Goal: Task Accomplishment & Management: Complete application form

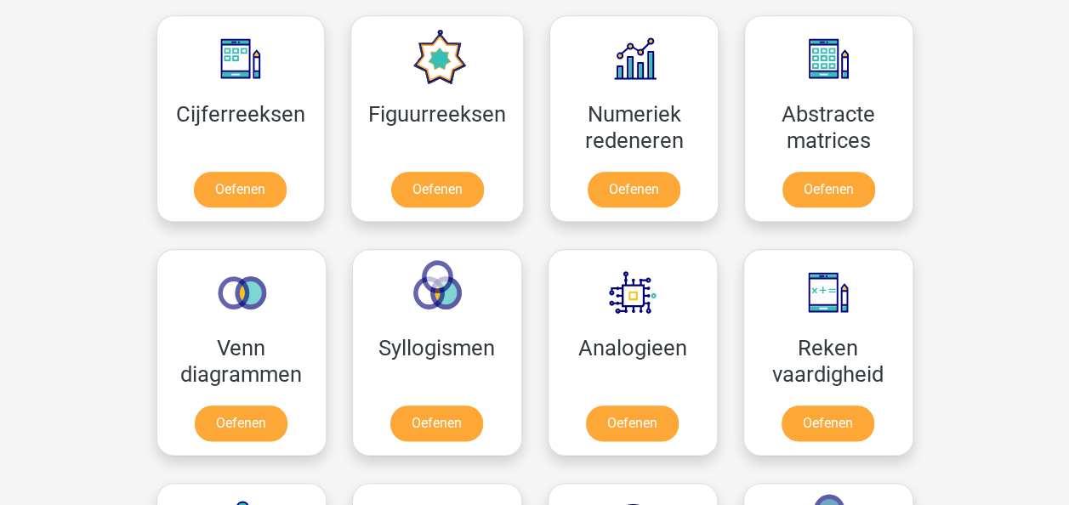
scroll to position [784, 0]
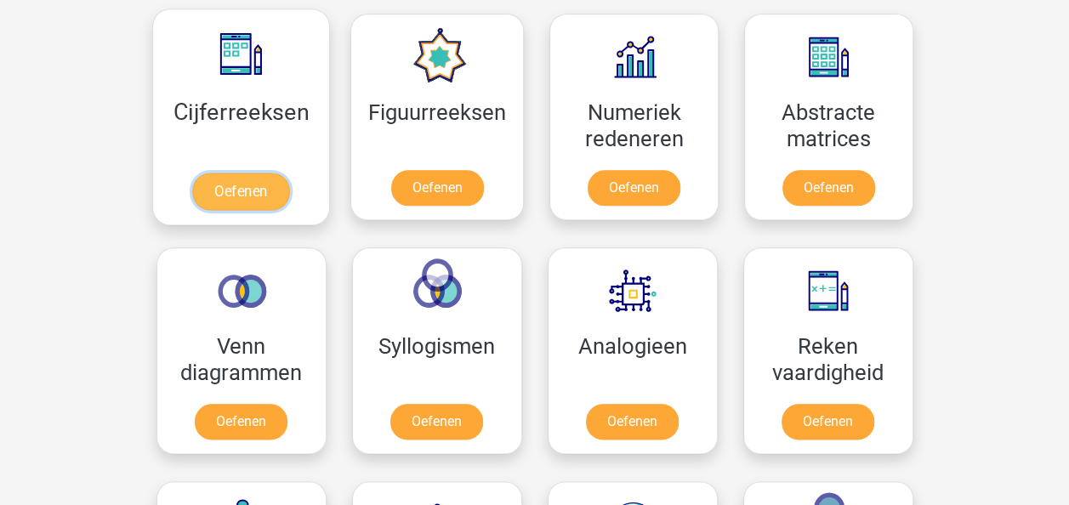
click at [265, 173] on link "Oefenen" at bounding box center [240, 191] width 97 height 37
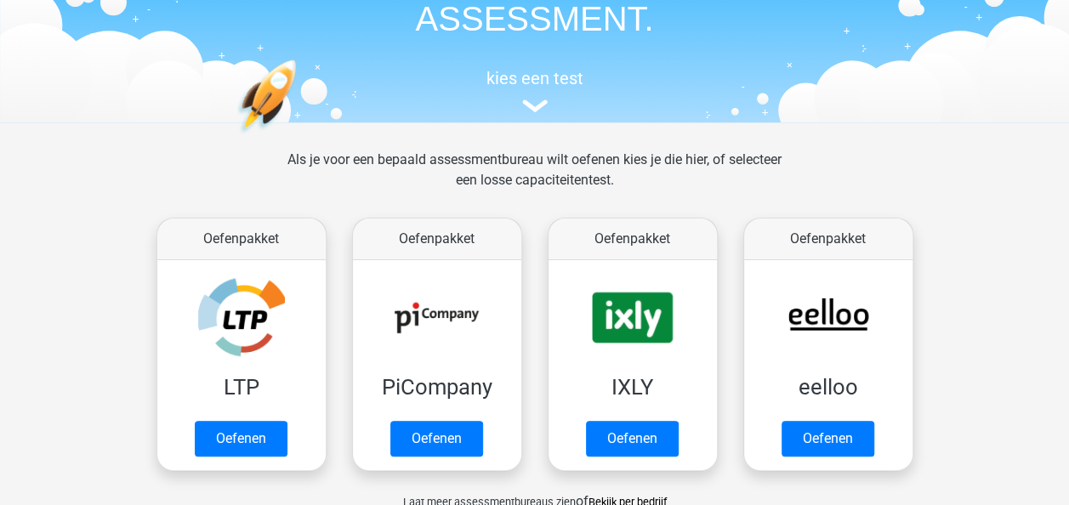
scroll to position [0, 0]
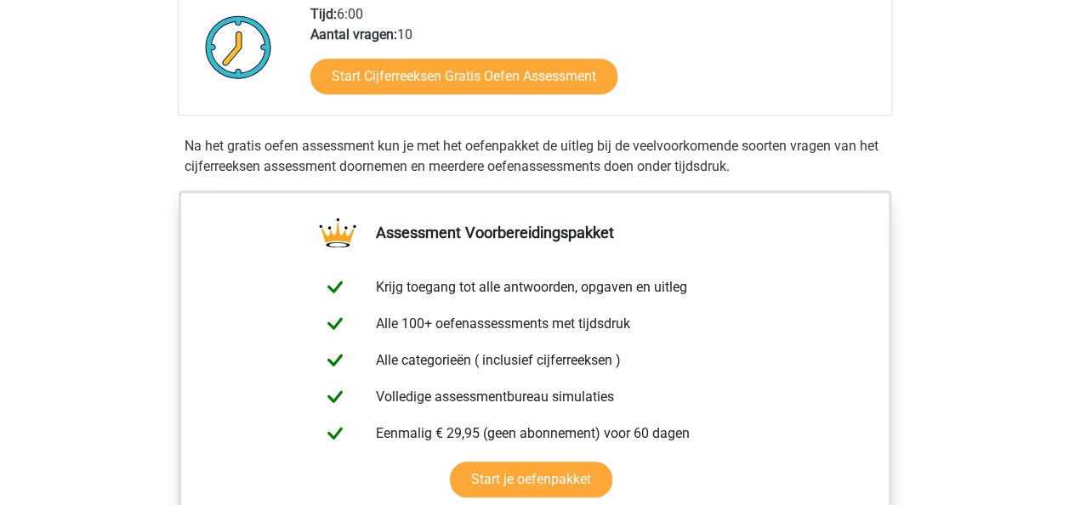
scroll to position [448, 0]
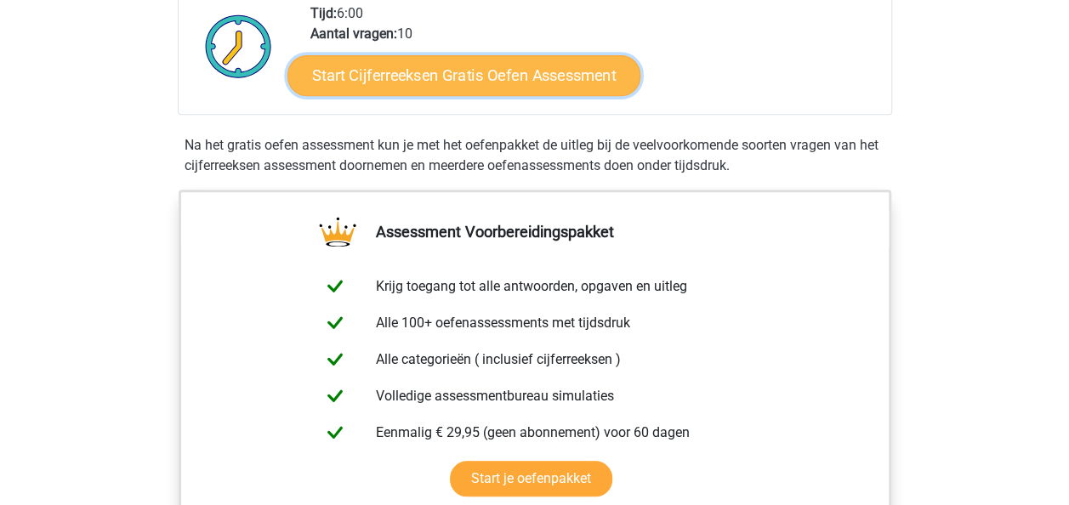
click at [439, 95] on link "Start Cijferreeksen Gratis Oefen Assessment" at bounding box center [463, 74] width 353 height 41
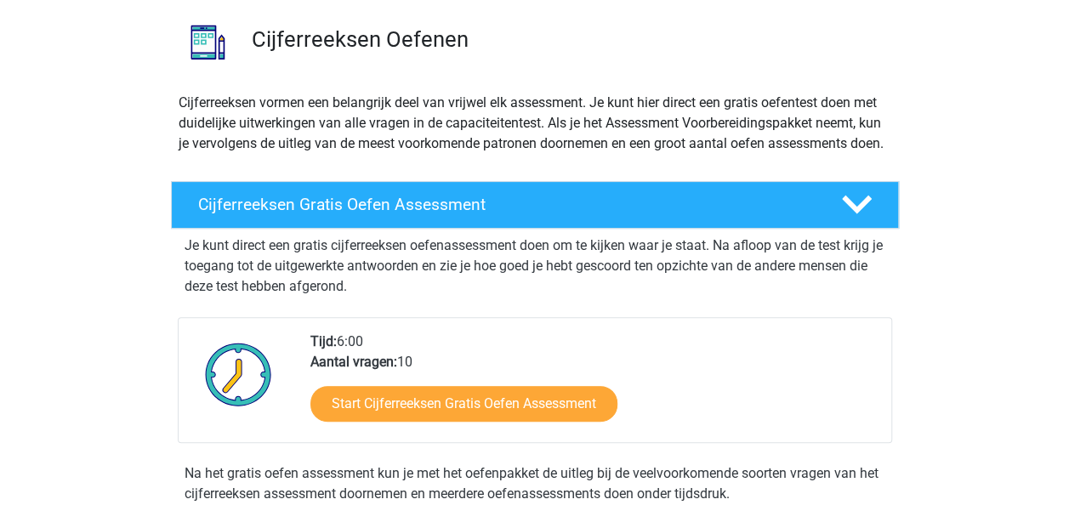
scroll to position [123, 0]
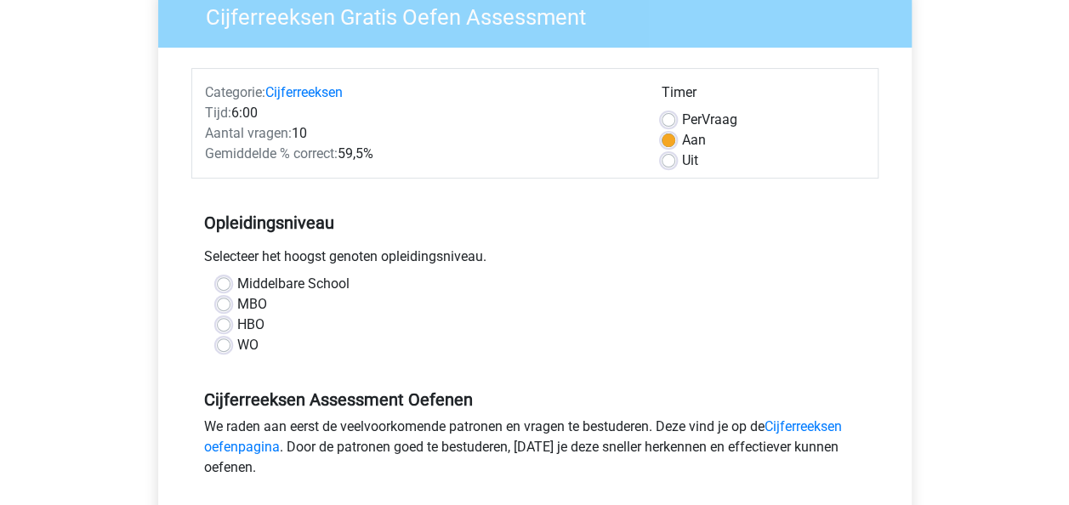
scroll to position [184, 0]
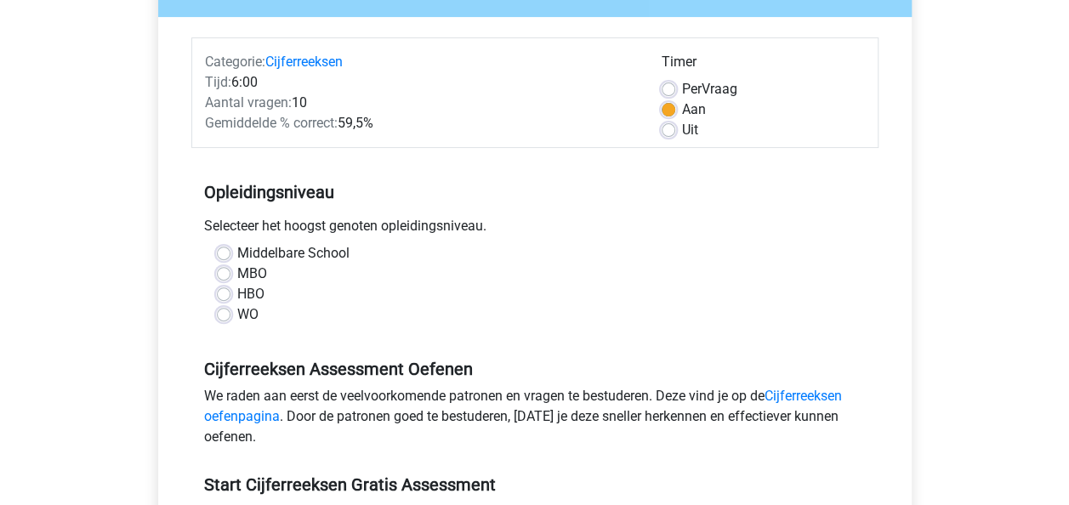
click at [237, 316] on label "WO" at bounding box center [247, 314] width 21 height 20
click at [221, 316] on input "WO" at bounding box center [224, 312] width 14 height 17
radio input "true"
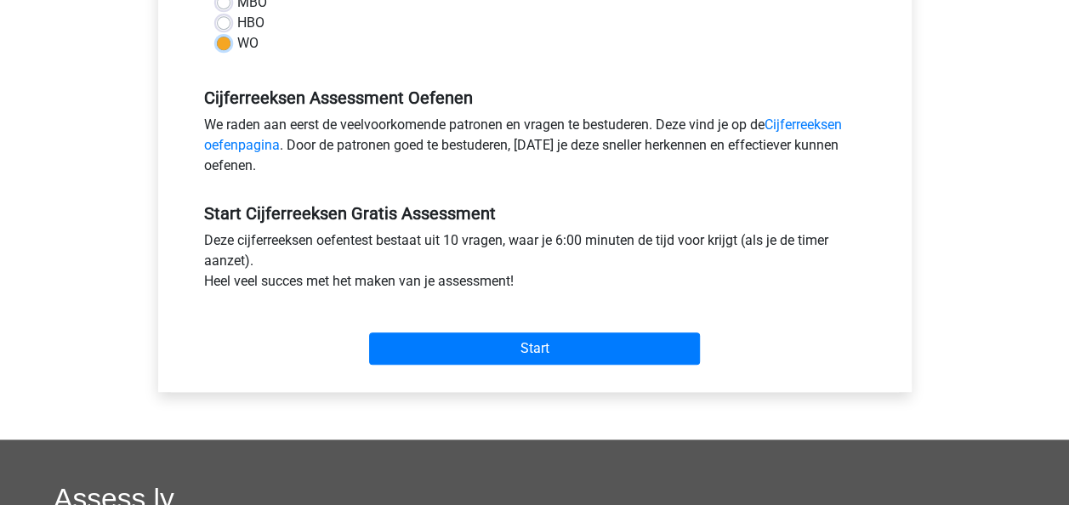
scroll to position [457, 0]
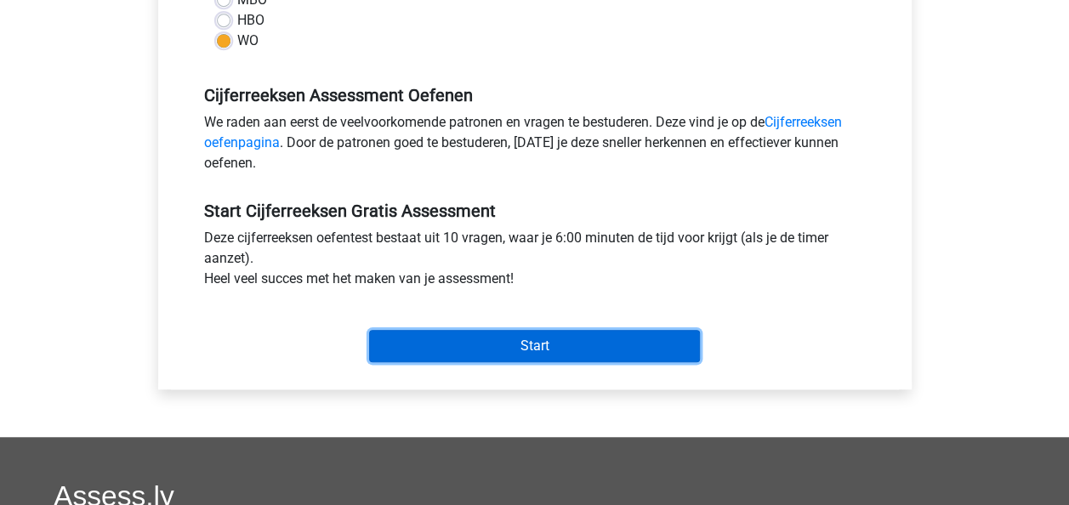
click at [545, 359] on input "Start" at bounding box center [534, 346] width 331 height 32
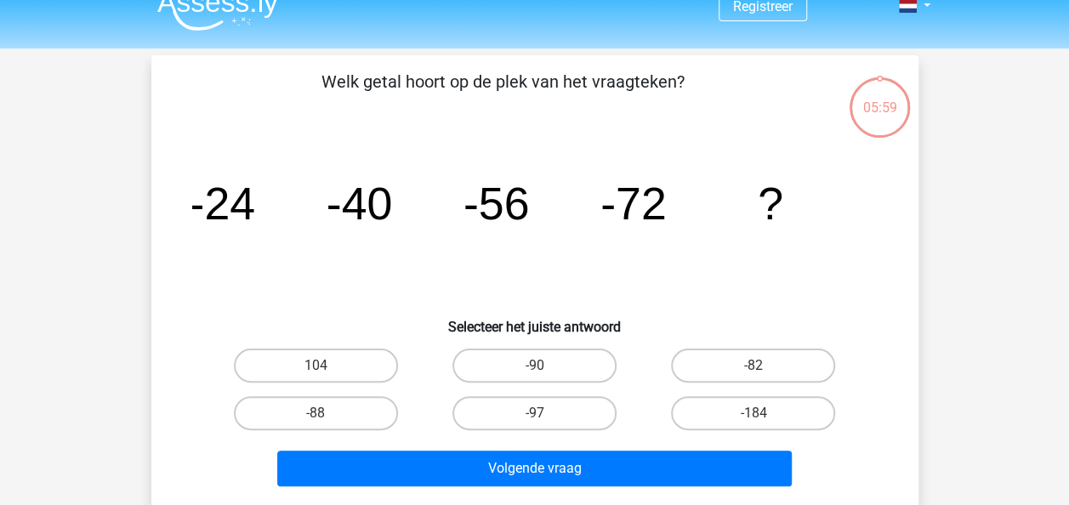
scroll to position [22, 0]
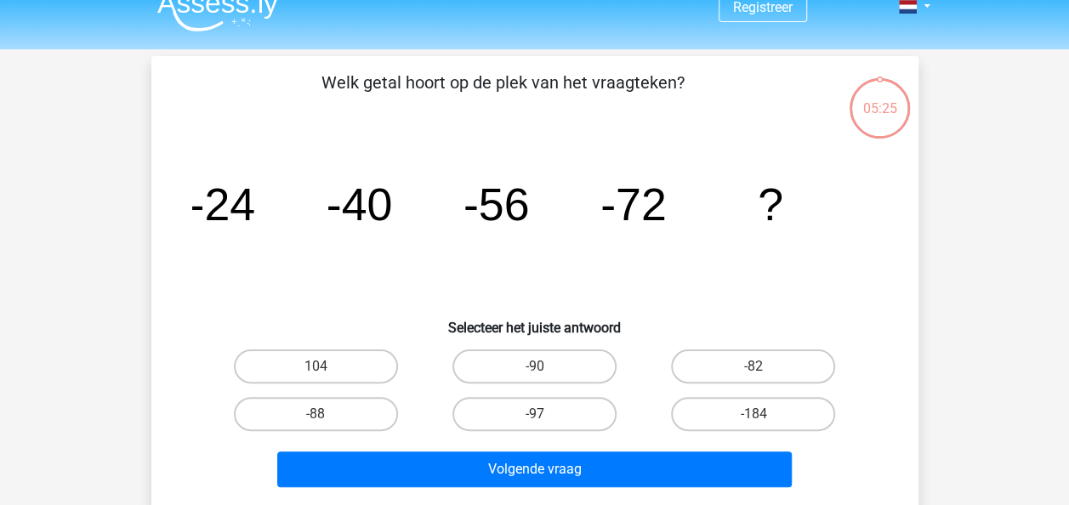
click at [325, 415] on input "-88" at bounding box center [320, 419] width 11 height 11
radio input "true"
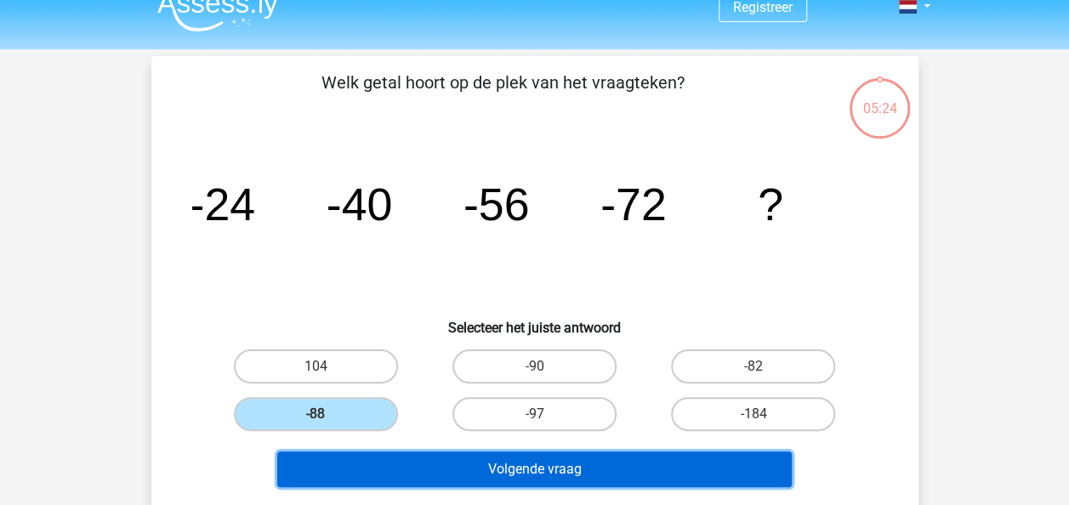
click at [503, 477] on button "Volgende vraag" at bounding box center [534, 469] width 514 height 36
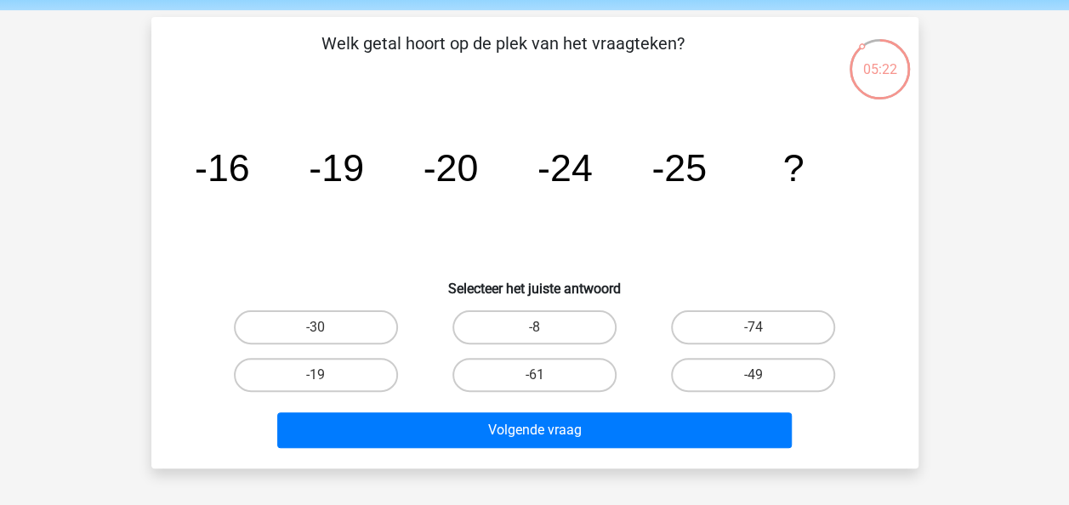
scroll to position [56, 0]
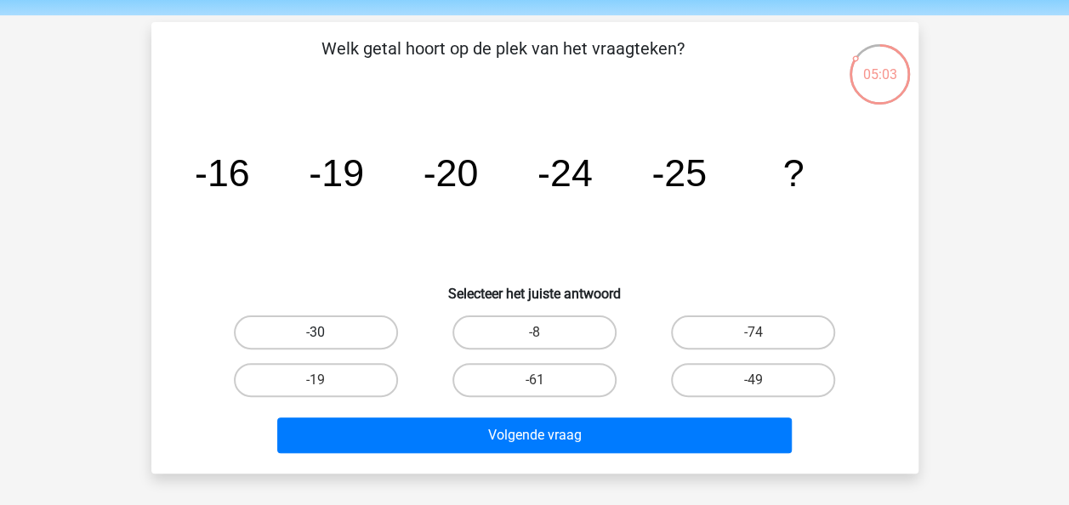
click at [326, 331] on label "-30" at bounding box center [316, 332] width 164 height 34
click at [326, 332] on input "-30" at bounding box center [320, 337] width 11 height 11
radio input "true"
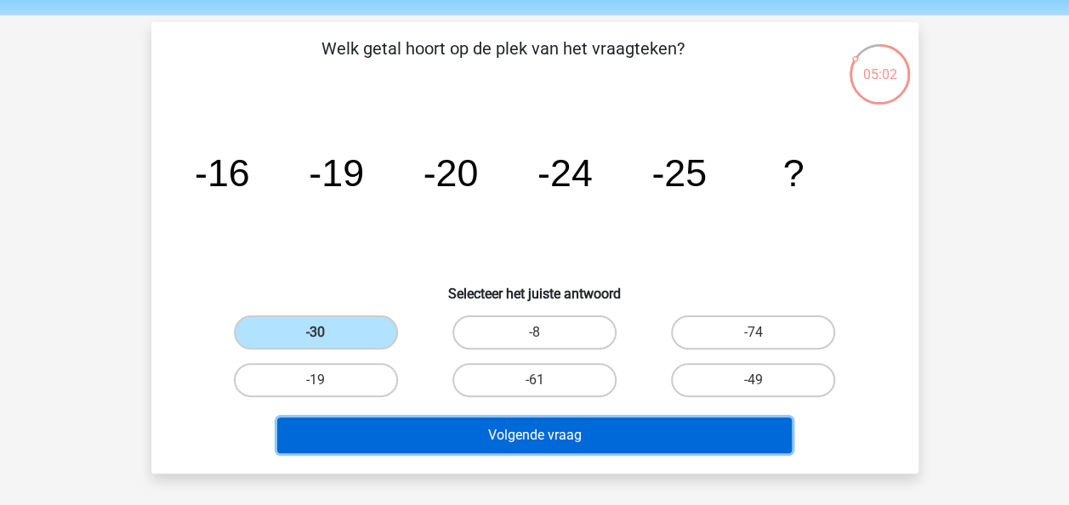
click at [508, 435] on button "Volgende vraag" at bounding box center [534, 435] width 514 height 36
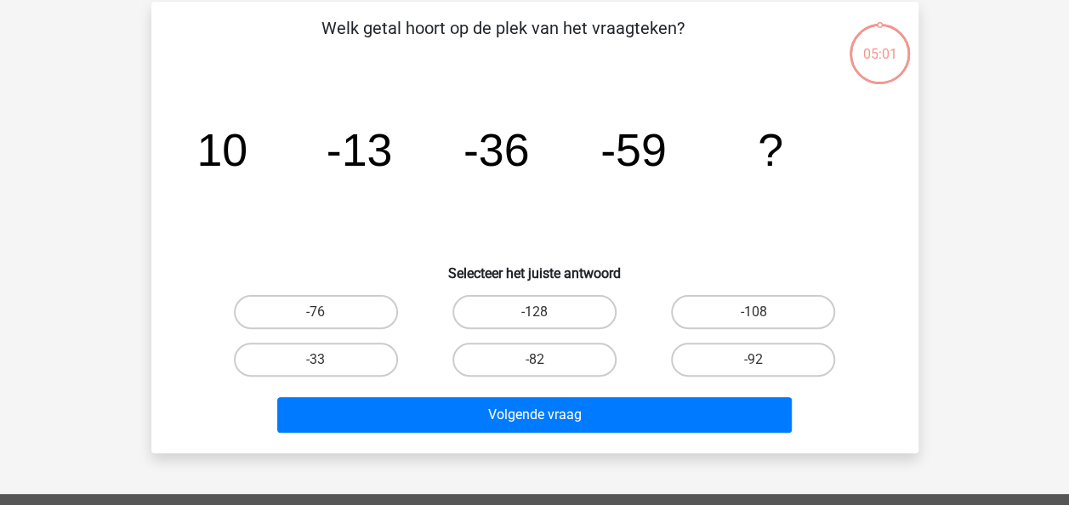
scroll to position [78, 0]
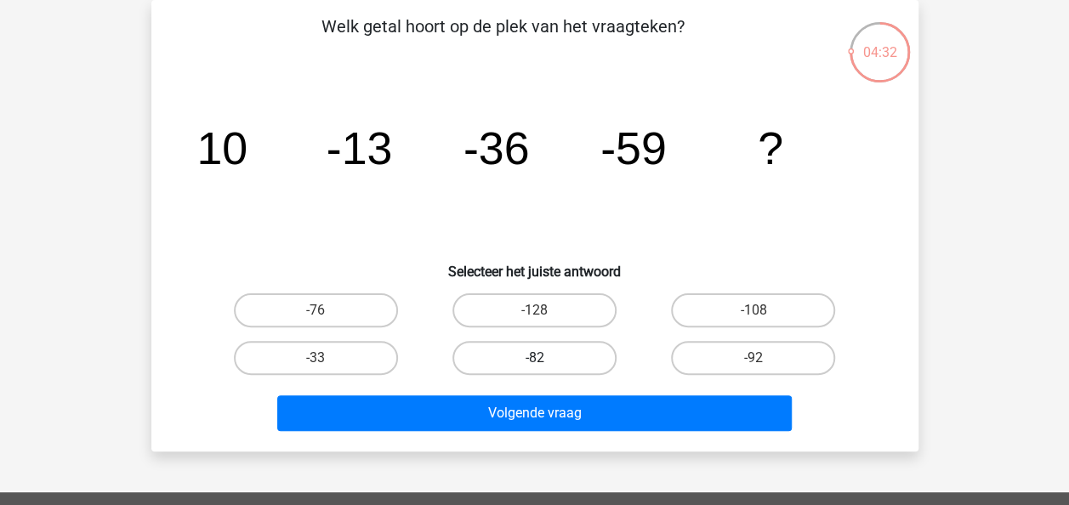
click at [566, 354] on label "-82" at bounding box center [534, 358] width 164 height 34
click at [545, 358] on input "-82" at bounding box center [539, 363] width 11 height 11
radio input "true"
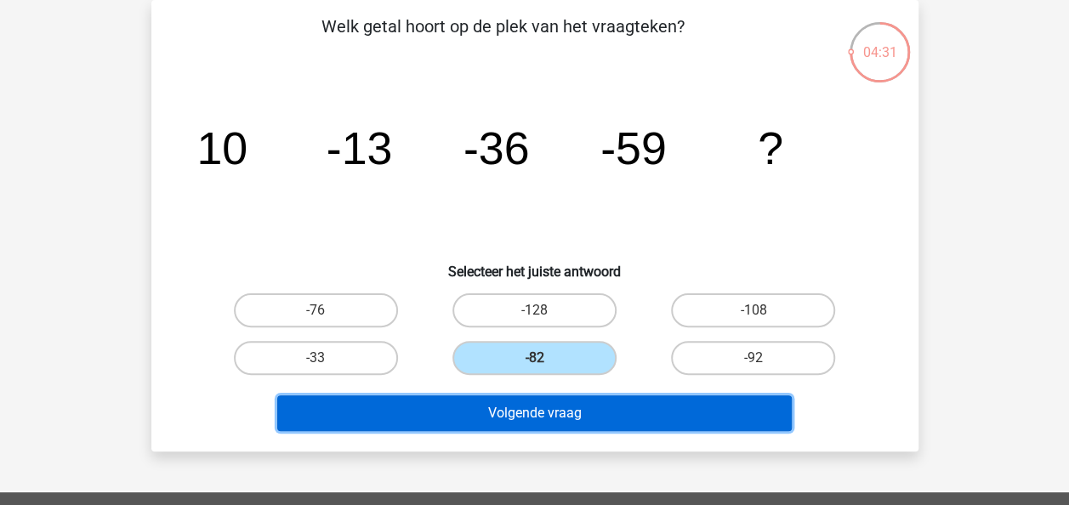
click at [609, 413] on button "Volgende vraag" at bounding box center [534, 413] width 514 height 36
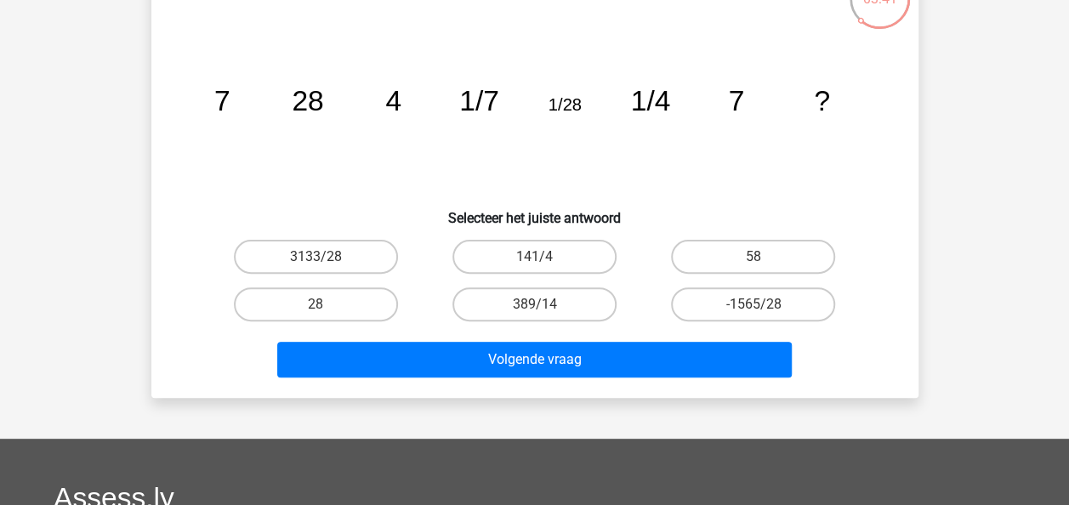
scroll to position [143, 0]
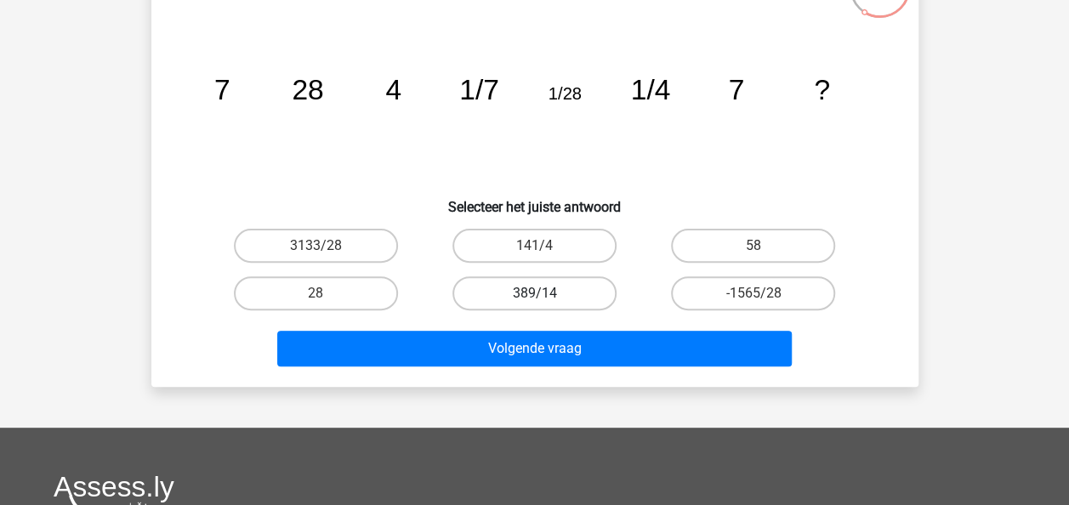
click at [570, 282] on label "389/14" at bounding box center [534, 293] width 164 height 34
click at [545, 293] on input "389/14" at bounding box center [539, 298] width 11 height 11
radio input "true"
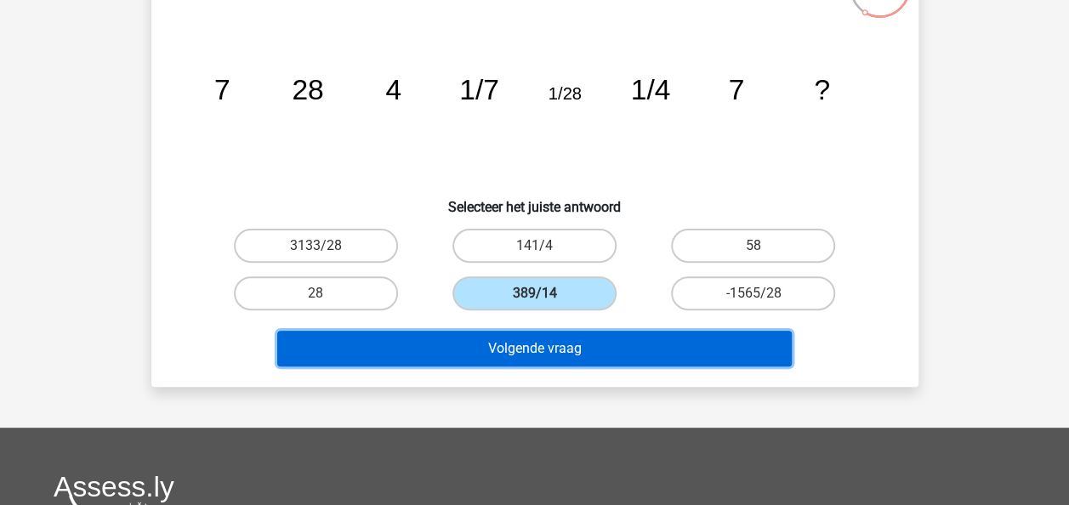
click at [595, 341] on button "Volgende vraag" at bounding box center [534, 349] width 514 height 36
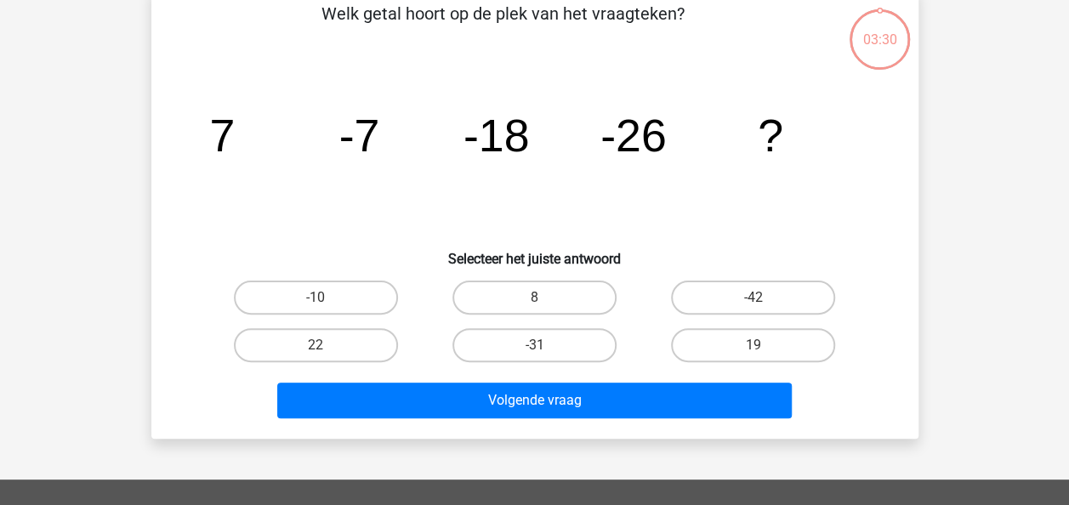
scroll to position [78, 0]
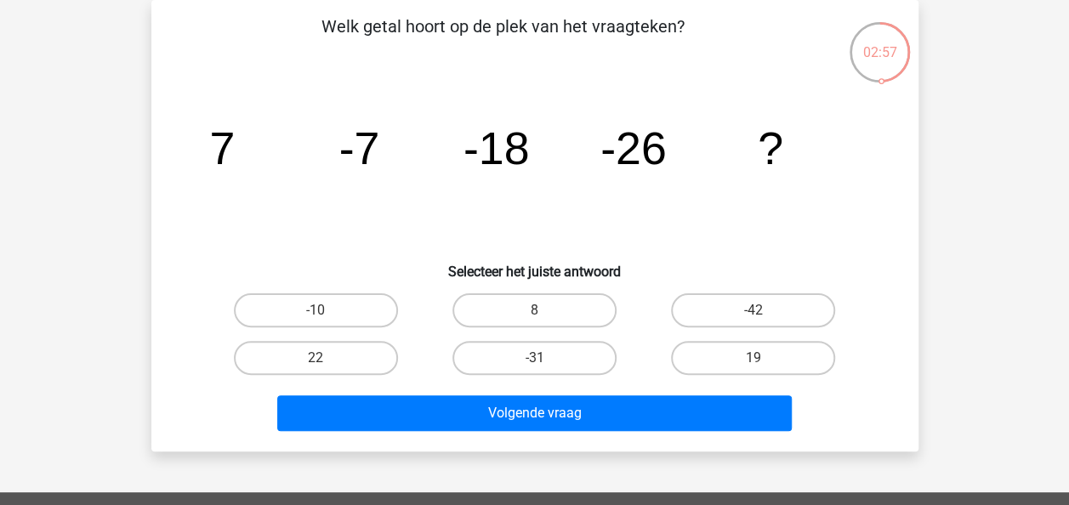
click at [536, 361] on input "-31" at bounding box center [539, 363] width 11 height 11
radio input "true"
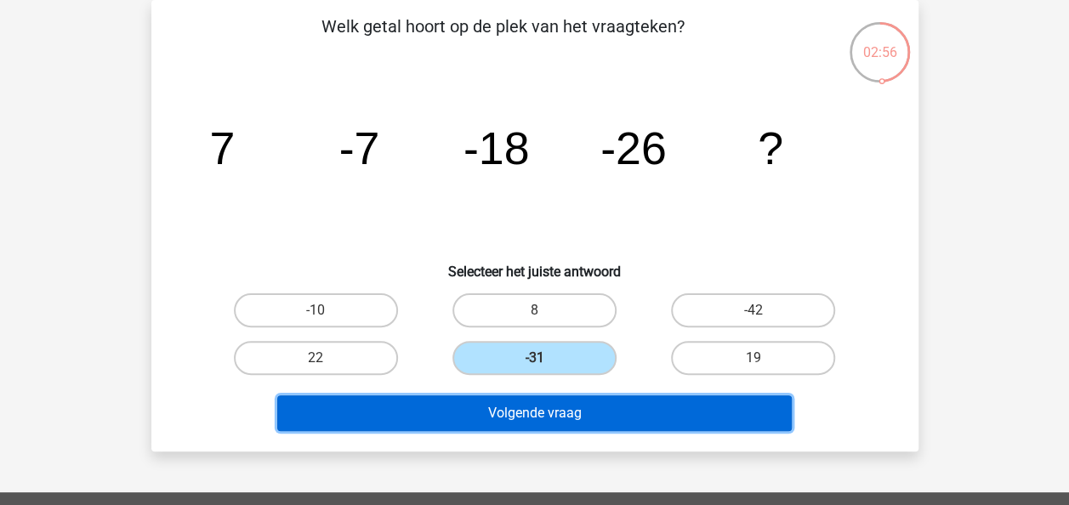
click at [593, 420] on button "Volgende vraag" at bounding box center [534, 413] width 514 height 36
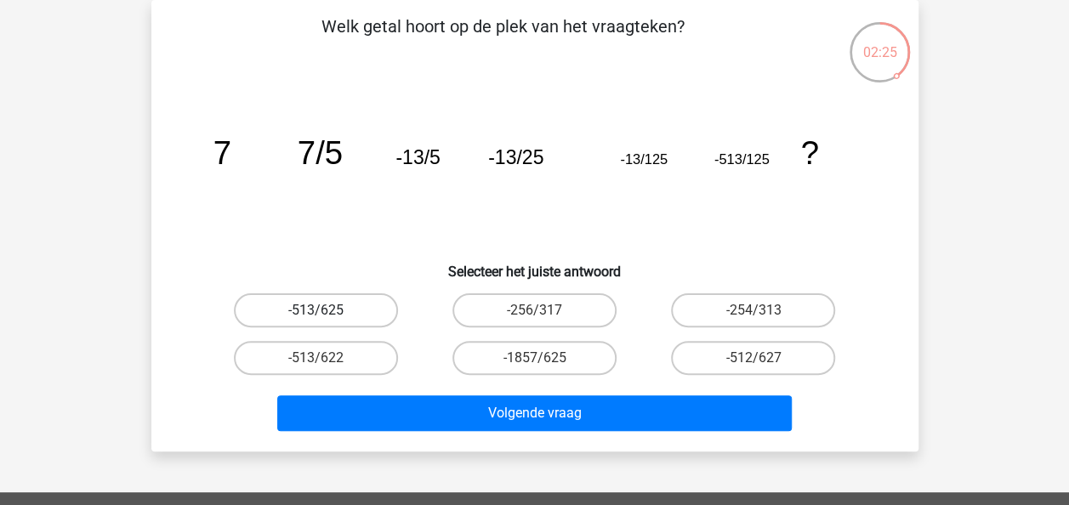
click at [350, 308] on label "-513/625" at bounding box center [316, 310] width 164 height 34
click at [326, 310] on input "-513/625" at bounding box center [320, 315] width 11 height 11
radio input "true"
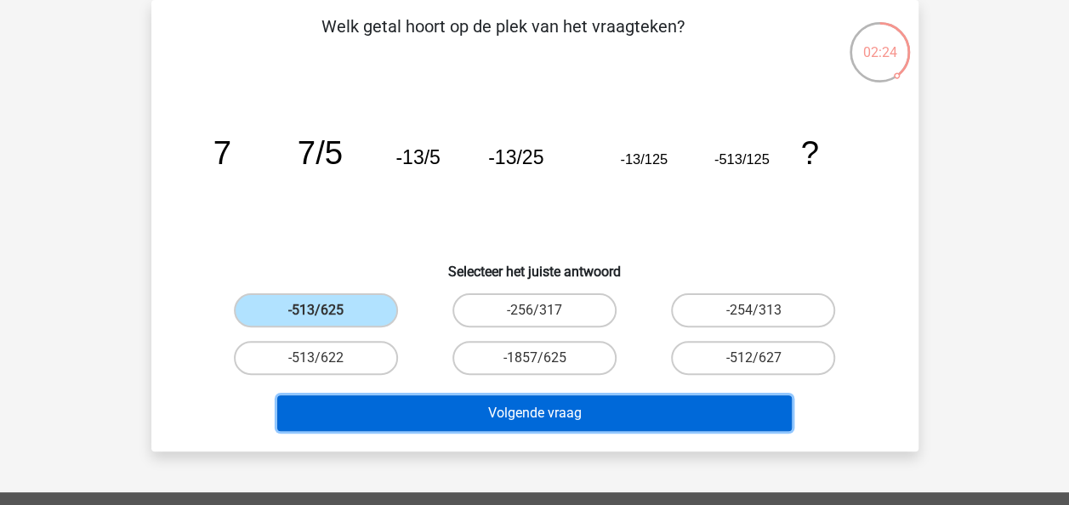
click at [502, 423] on button "Volgende vraag" at bounding box center [534, 413] width 514 height 36
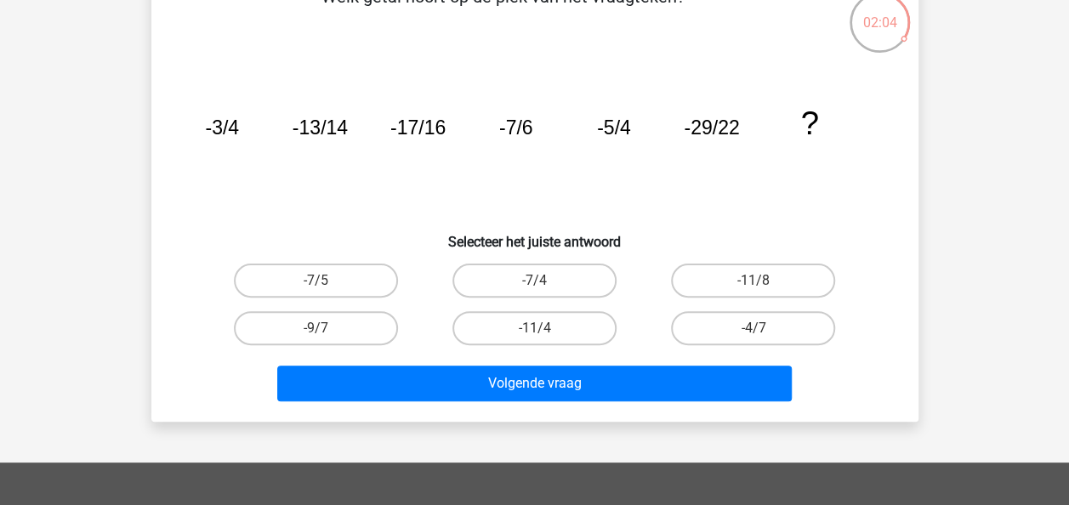
scroll to position [130, 0]
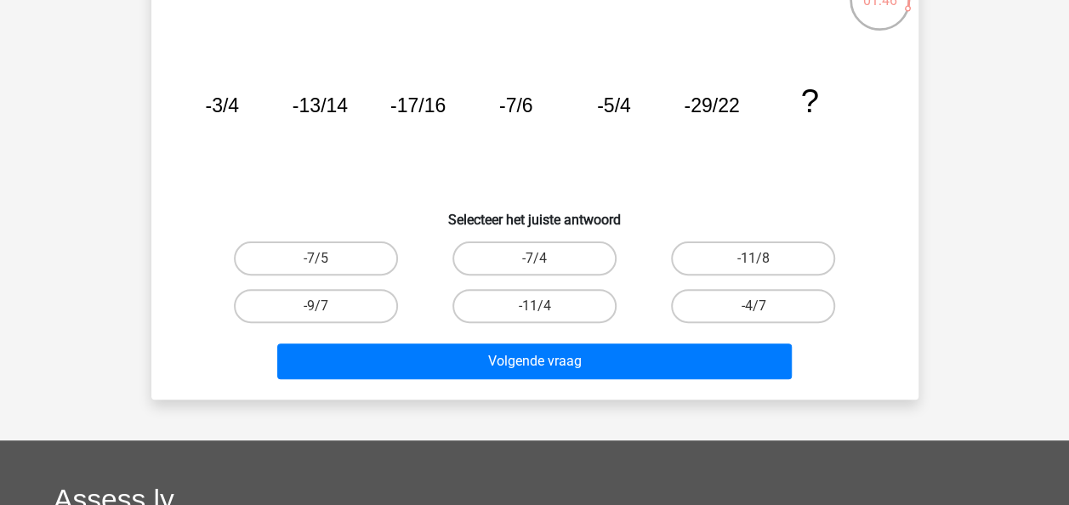
drag, startPoint x: 745, startPoint y: 275, endPoint x: 755, endPoint y: 264, distance: 15.7
click at [755, 264] on div "-11/8" at bounding box center [753, 259] width 218 height 48
click at [755, 264] on input "-11/8" at bounding box center [758, 263] width 11 height 11
radio input "true"
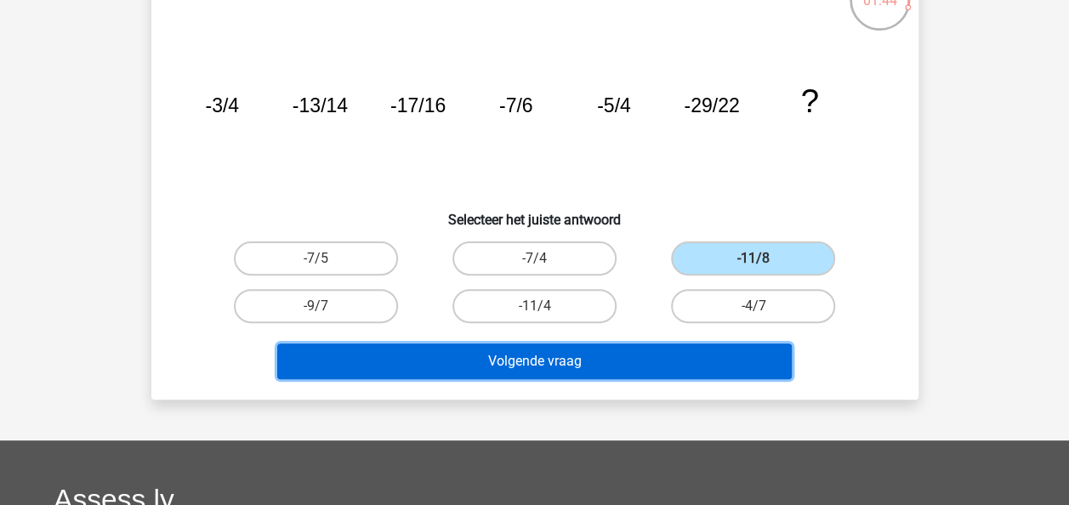
click at [669, 366] on button "Volgende vraag" at bounding box center [534, 361] width 514 height 36
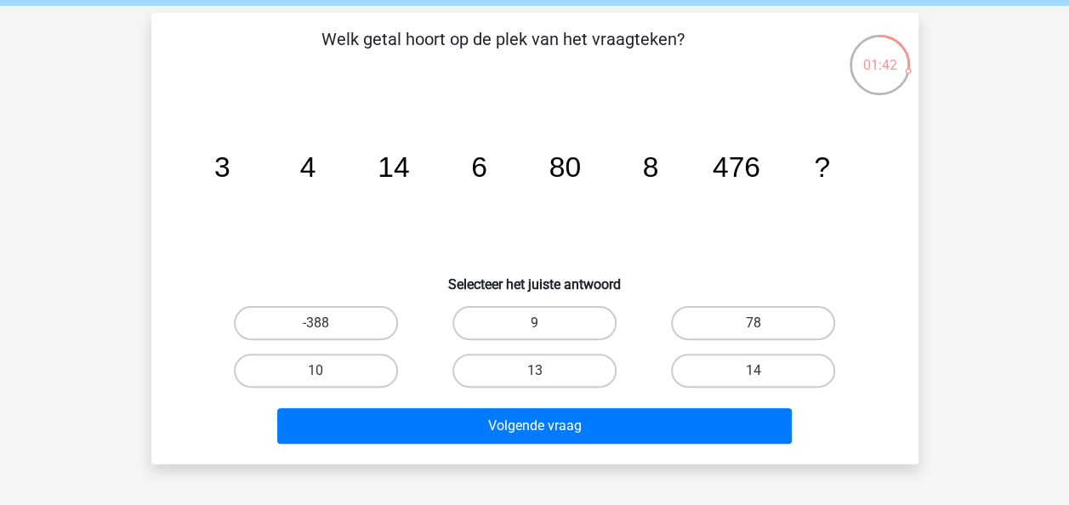
scroll to position [65, 0]
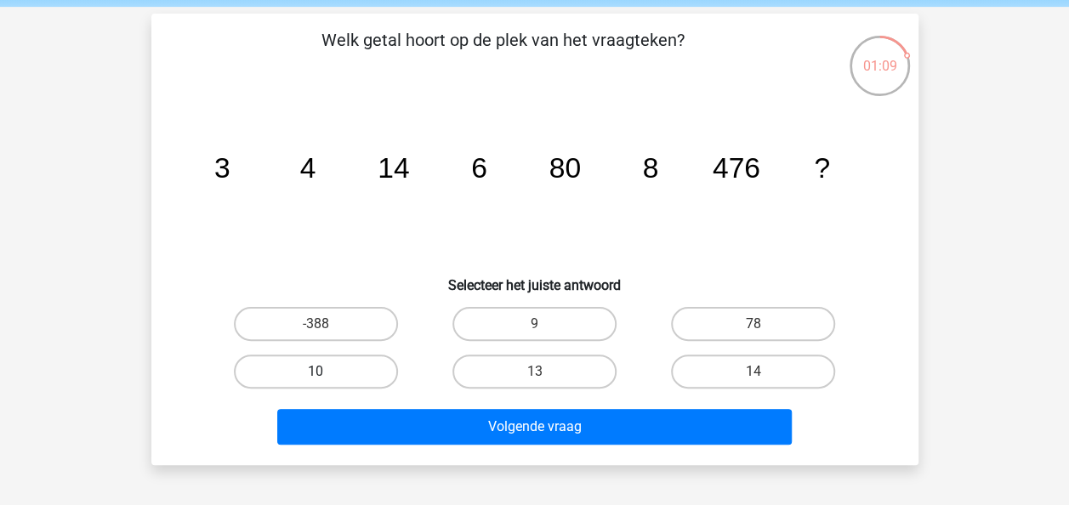
click at [338, 372] on label "10" at bounding box center [316, 371] width 164 height 34
click at [326, 372] on input "10" at bounding box center [320, 376] width 11 height 11
radio input "true"
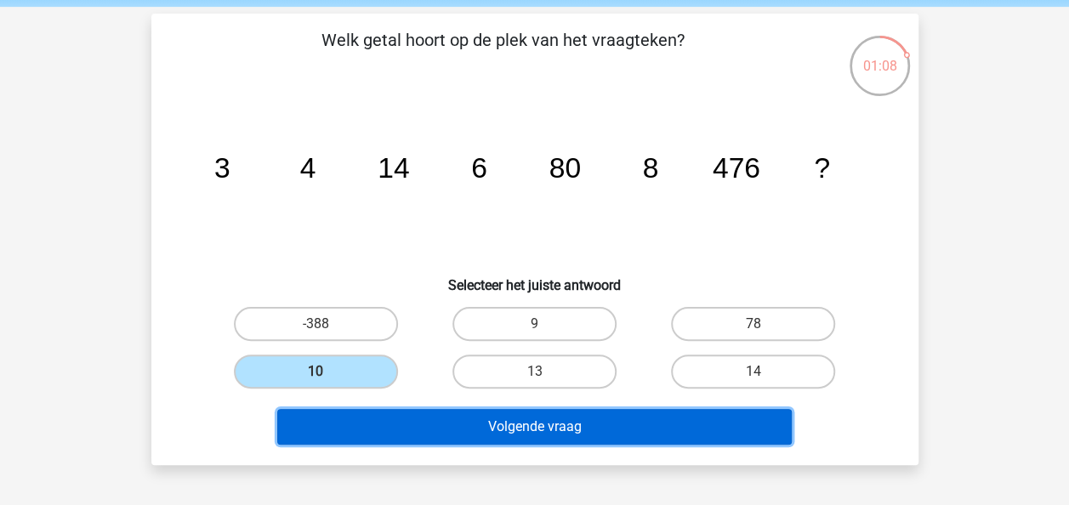
click at [461, 420] on button "Volgende vraag" at bounding box center [534, 427] width 514 height 36
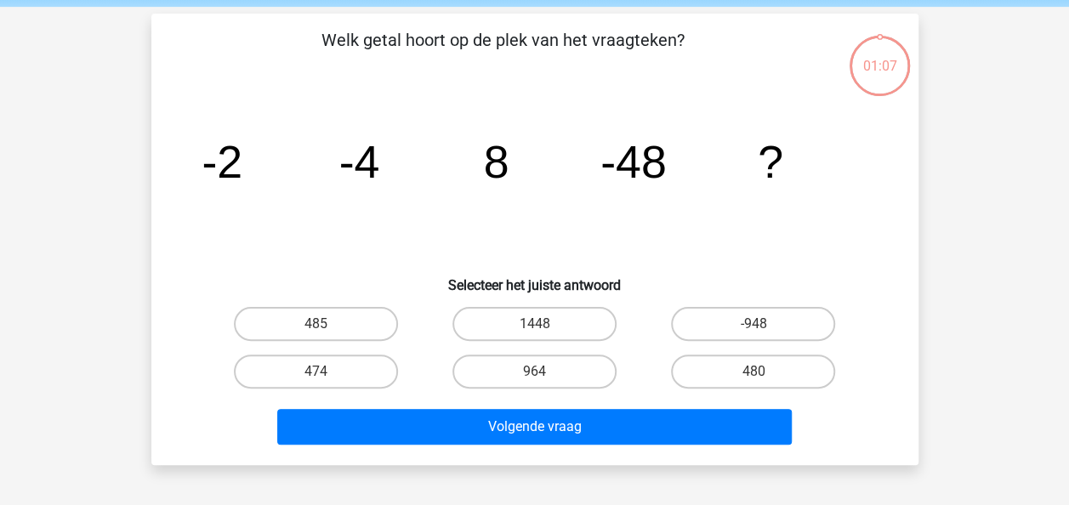
scroll to position [78, 0]
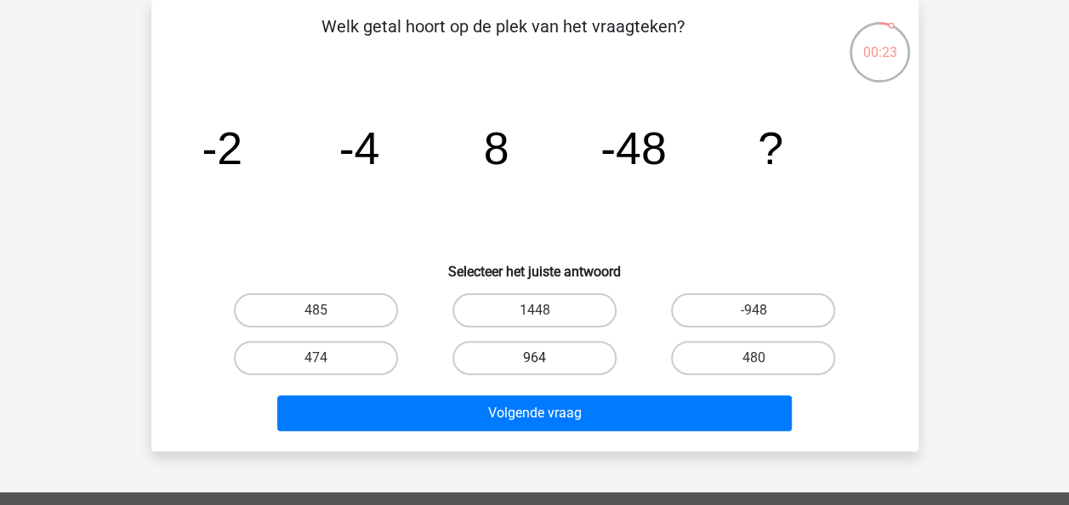
click at [546, 364] on label "964" at bounding box center [534, 358] width 164 height 34
click at [545, 364] on input "964" at bounding box center [539, 363] width 11 height 11
radio input "true"
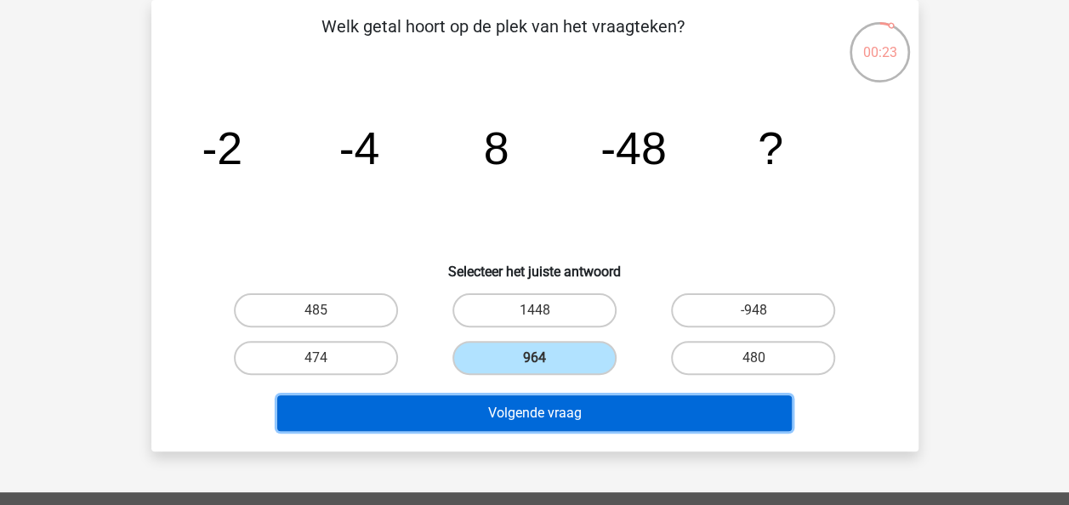
click at [596, 414] on button "Volgende vraag" at bounding box center [534, 413] width 514 height 36
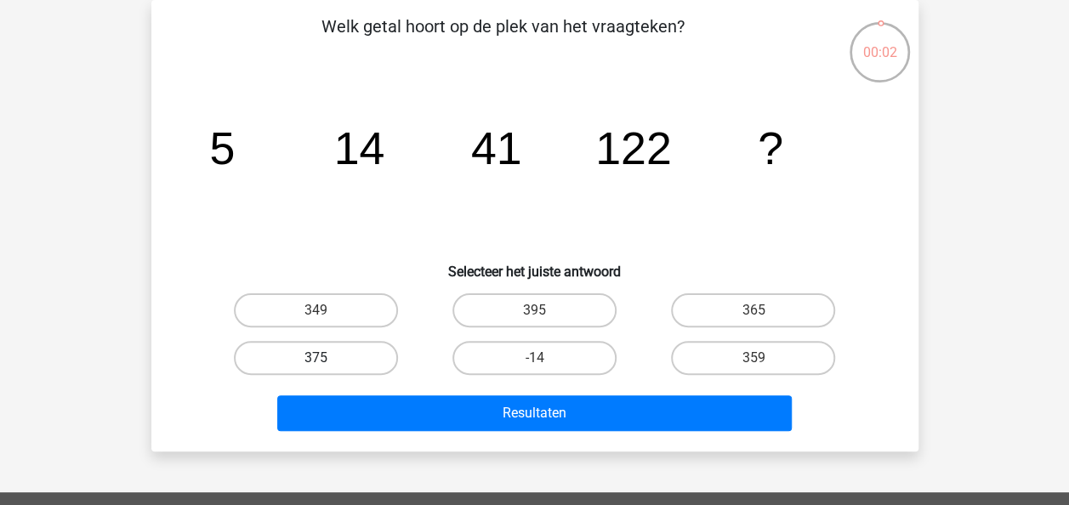
click at [345, 349] on label "375" at bounding box center [316, 358] width 164 height 34
click at [326, 358] on input "375" at bounding box center [320, 363] width 11 height 11
radio input "true"
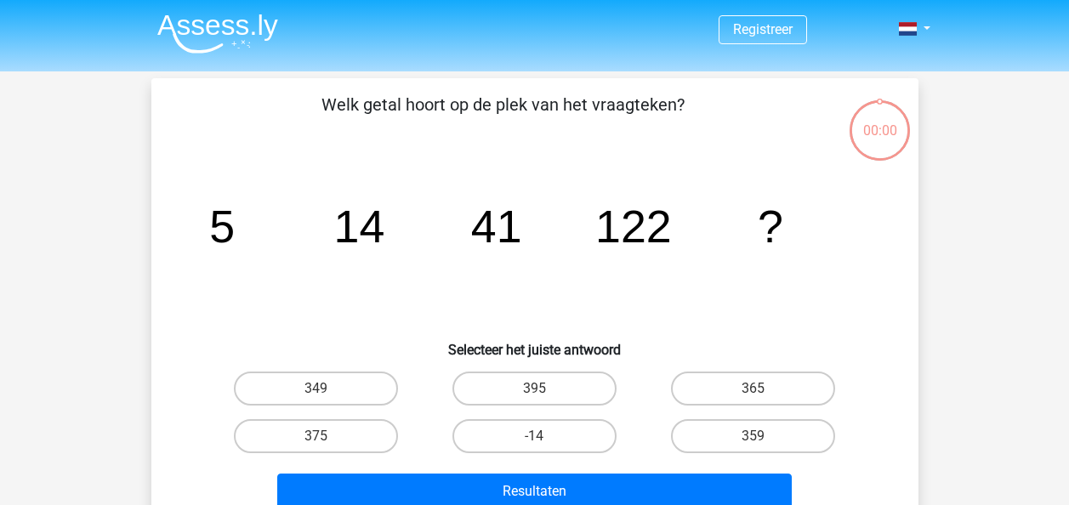
scroll to position [78, 0]
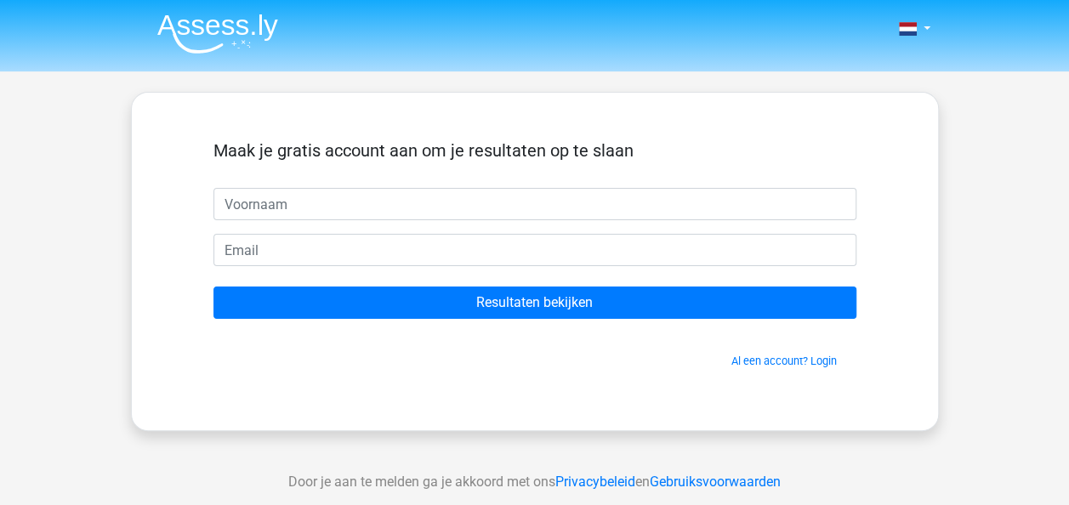
click at [434, 420] on div "Maak je gratis account aan om je resultaten op te slaan Resultaten bekijken Al …" at bounding box center [535, 261] width 808 height 339
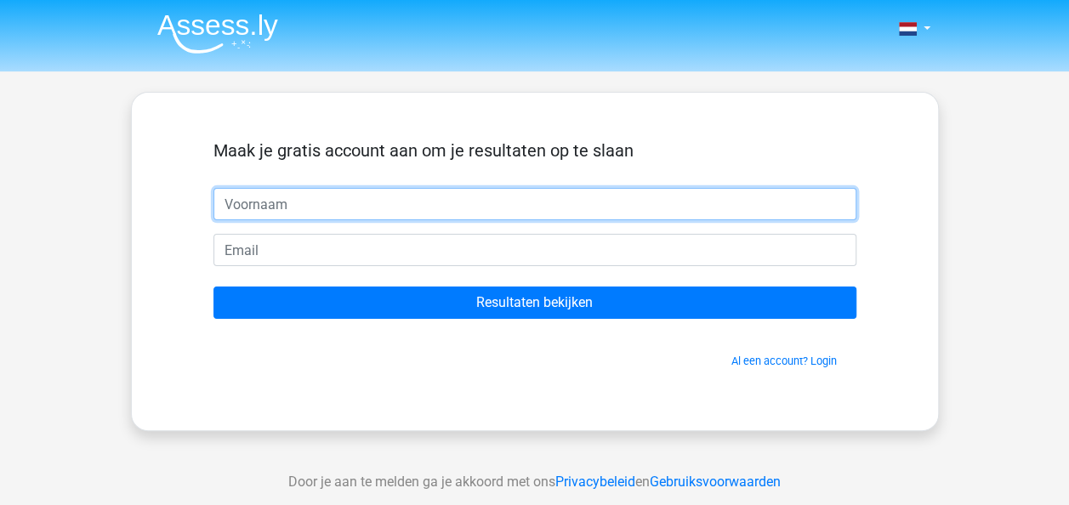
click at [352, 205] on input "text" at bounding box center [534, 204] width 643 height 32
type input "odile"
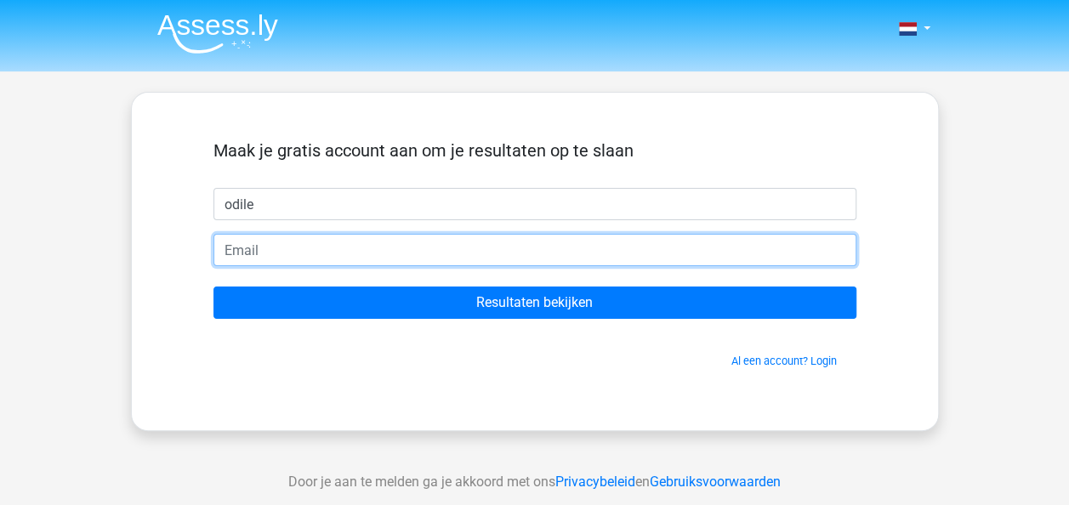
type input "d"
type input "[EMAIL_ADDRESS][DOMAIN_NAME]"
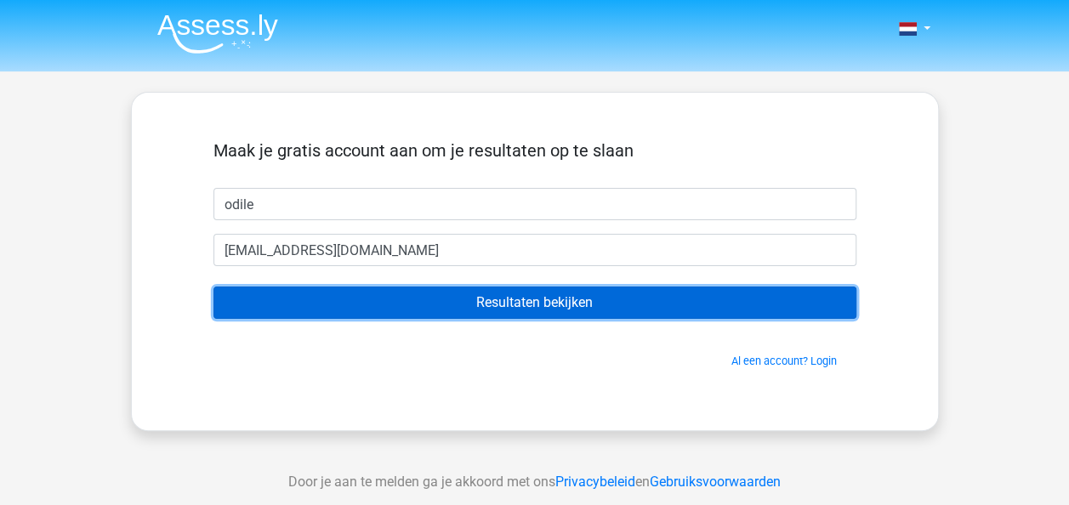
click at [500, 308] on input "Resultaten bekijken" at bounding box center [534, 302] width 643 height 32
